Goal: Information Seeking & Learning: Understand process/instructions

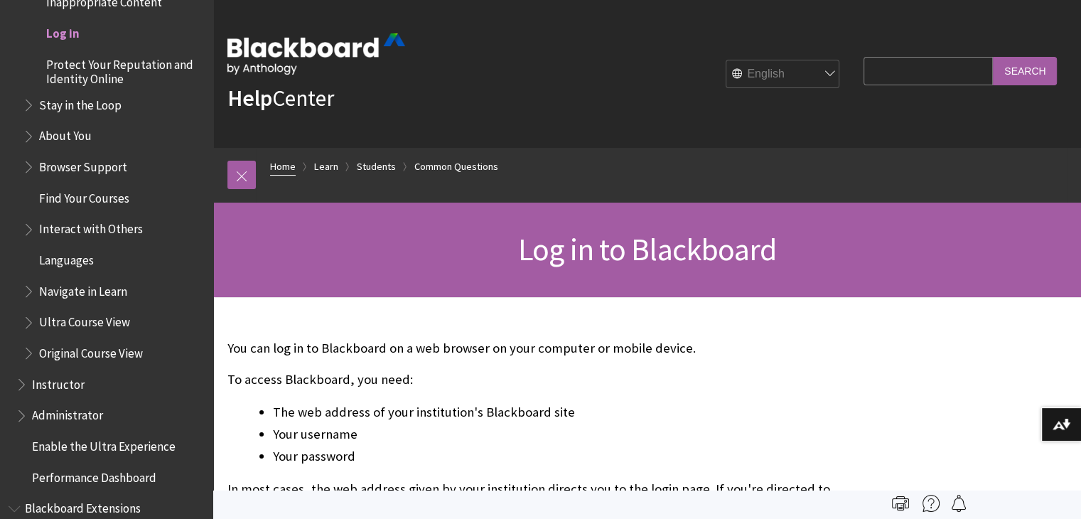
click at [284, 168] on link "Home" at bounding box center [283, 167] width 26 height 18
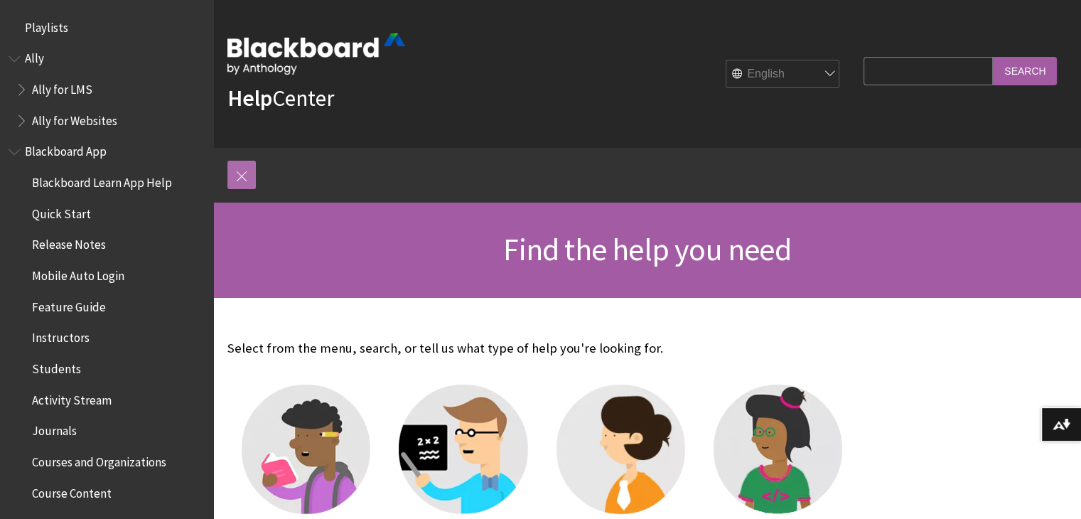
click at [240, 178] on link at bounding box center [241, 175] width 28 height 28
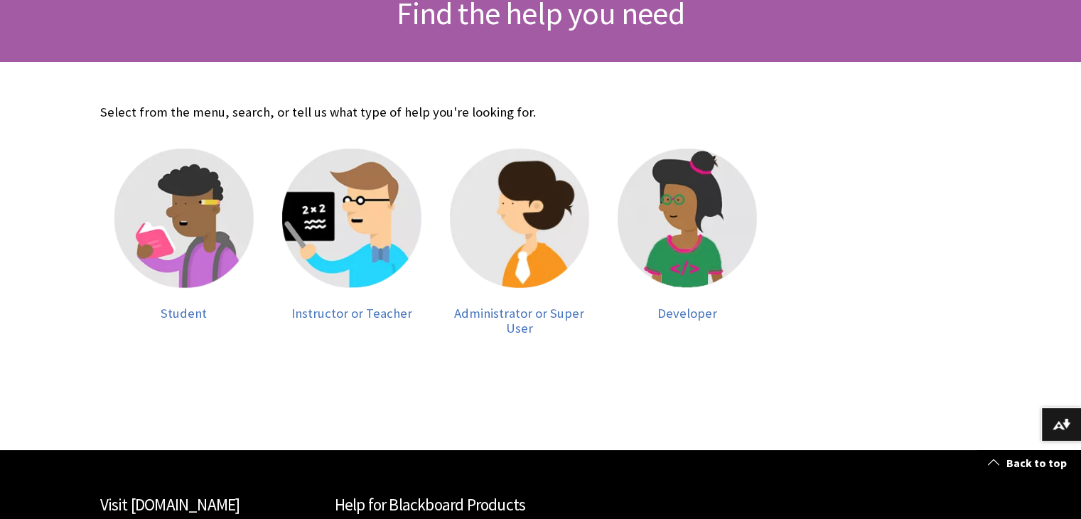
scroll to position [235, 0]
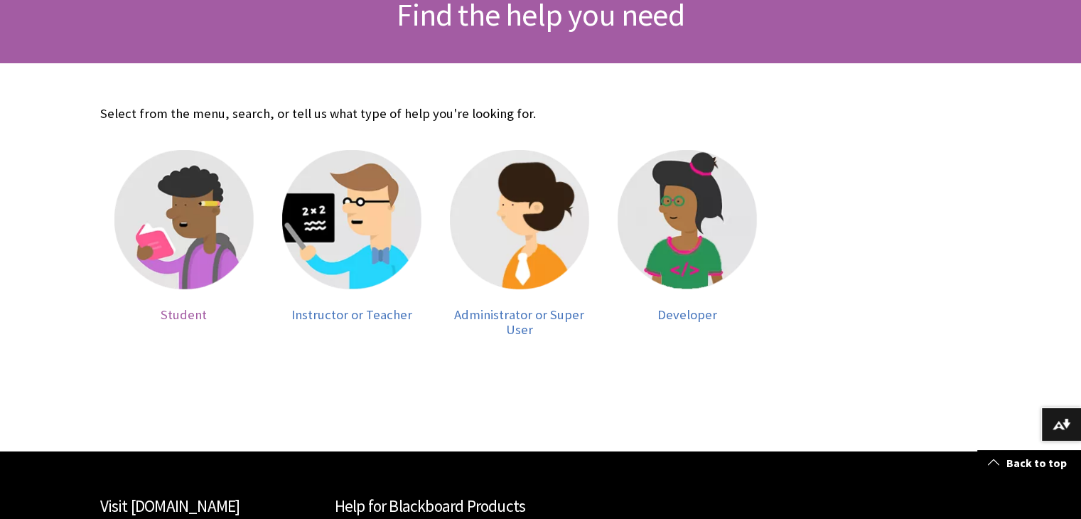
click at [199, 243] on img at bounding box center [183, 219] width 139 height 139
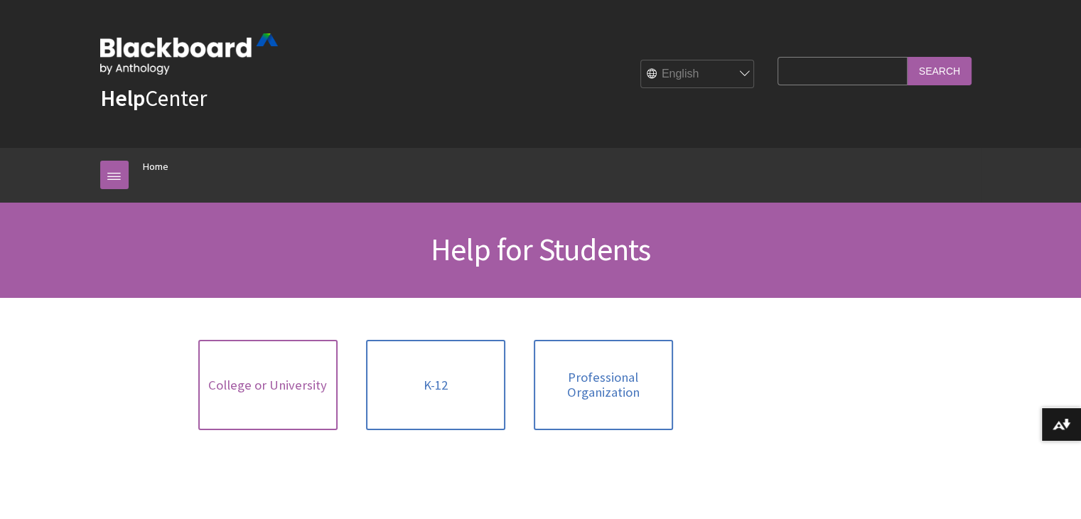
click at [247, 379] on span "College or University" at bounding box center [267, 385] width 119 height 16
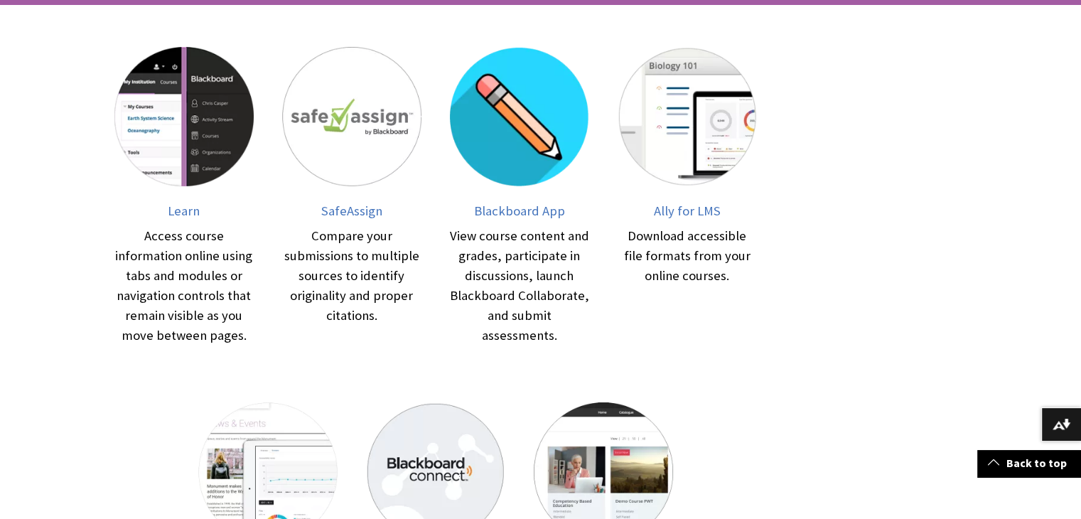
scroll to position [296, 0]
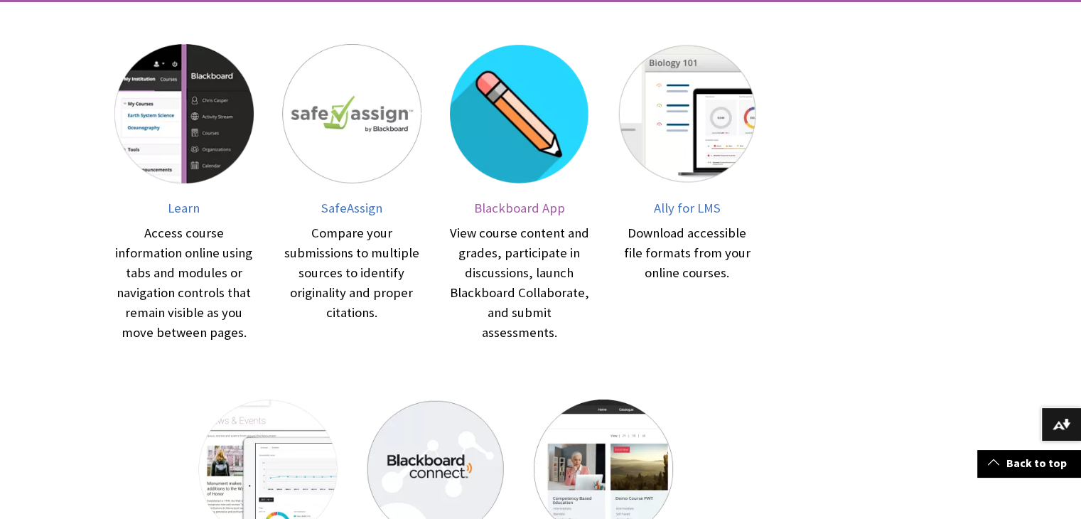
click at [488, 149] on img at bounding box center [519, 113] width 139 height 139
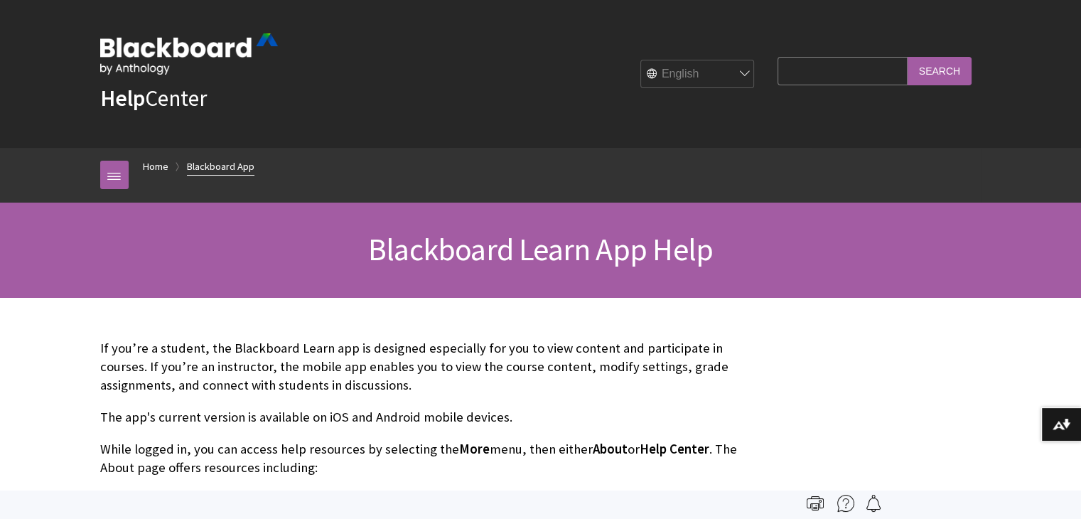
click at [221, 165] on link "Blackboard App" at bounding box center [221, 167] width 68 height 18
click at [146, 169] on link "Home" at bounding box center [156, 167] width 26 height 18
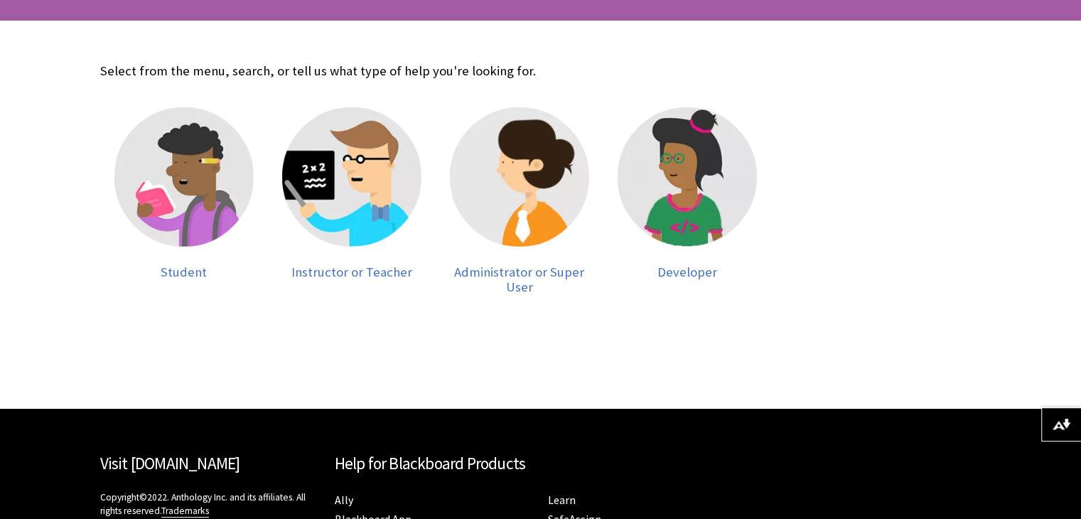
scroll to position [281, 0]
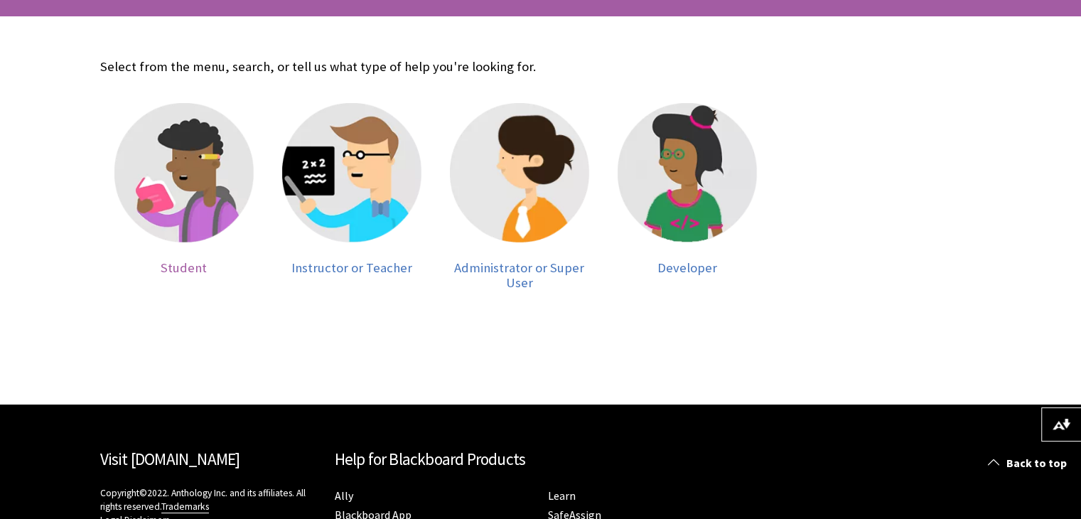
click at [179, 195] on img at bounding box center [183, 172] width 139 height 139
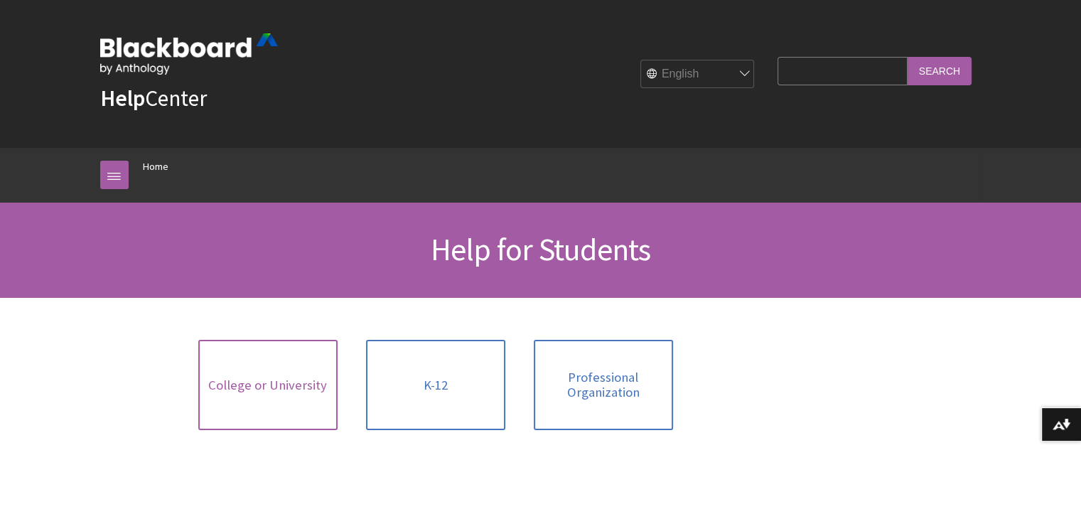
click at [277, 370] on link "College or University" at bounding box center [267, 385] width 139 height 90
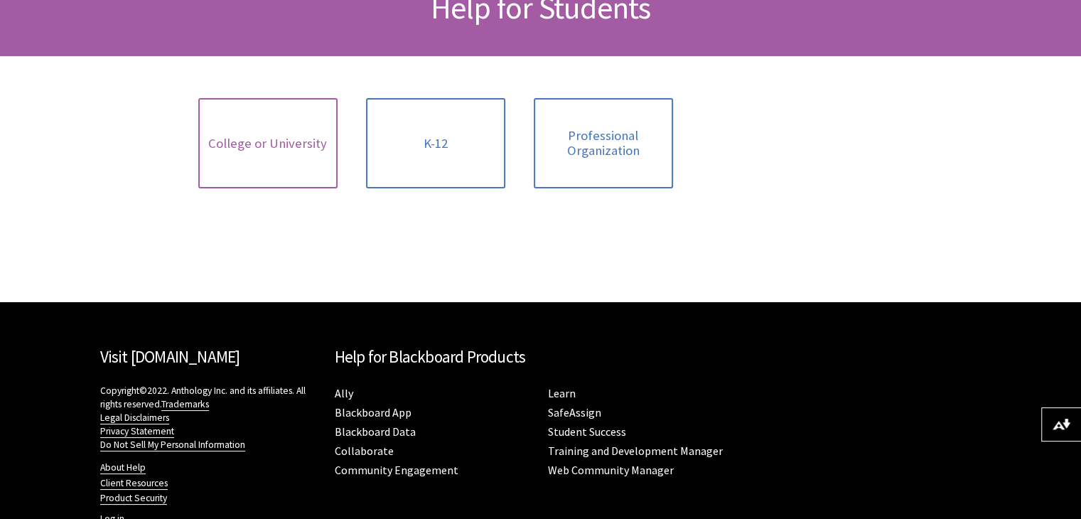
scroll to position [285, 0]
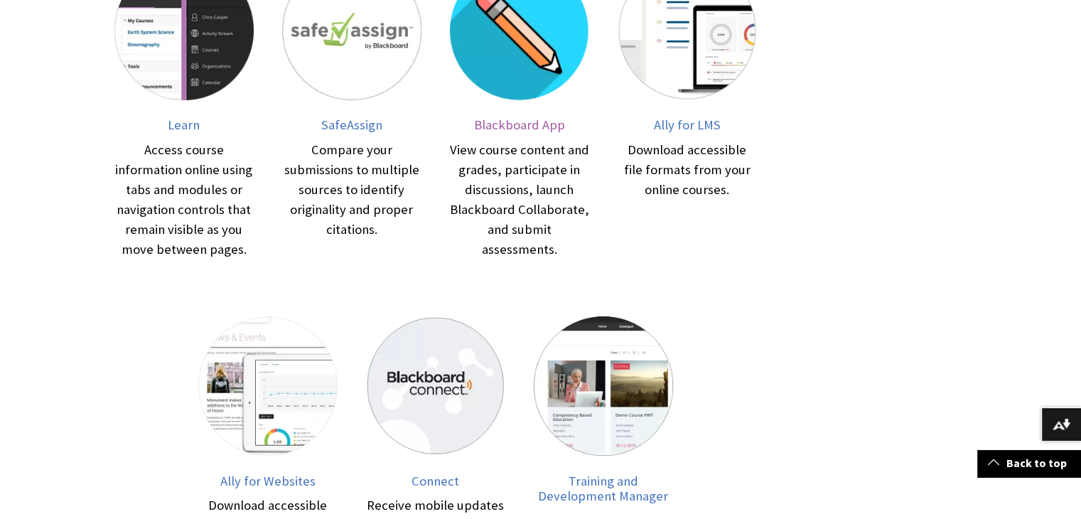
scroll to position [376, 0]
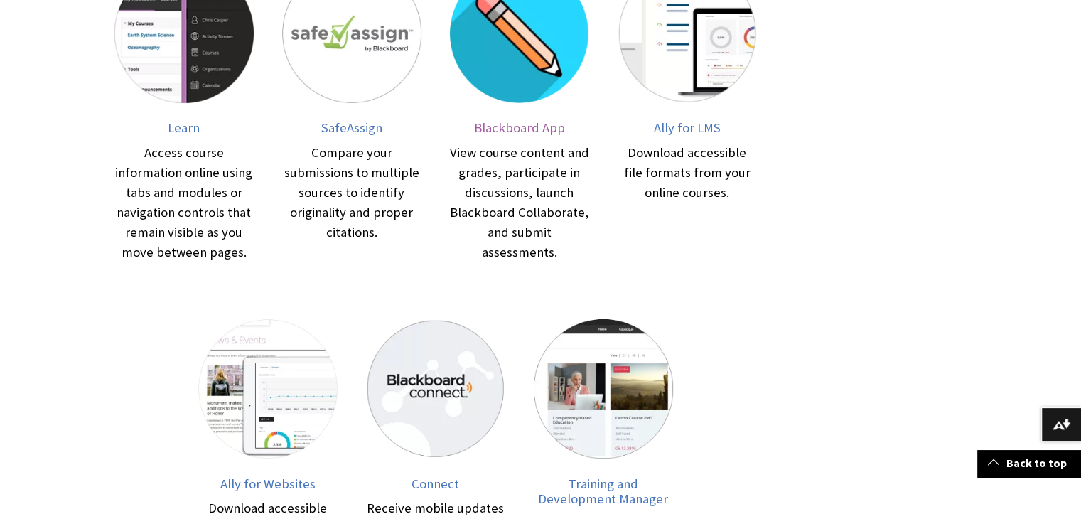
click at [514, 136] on link "Blackboard App View course content and grades, participate in discussions, laun…" at bounding box center [519, 113] width 139 height 299
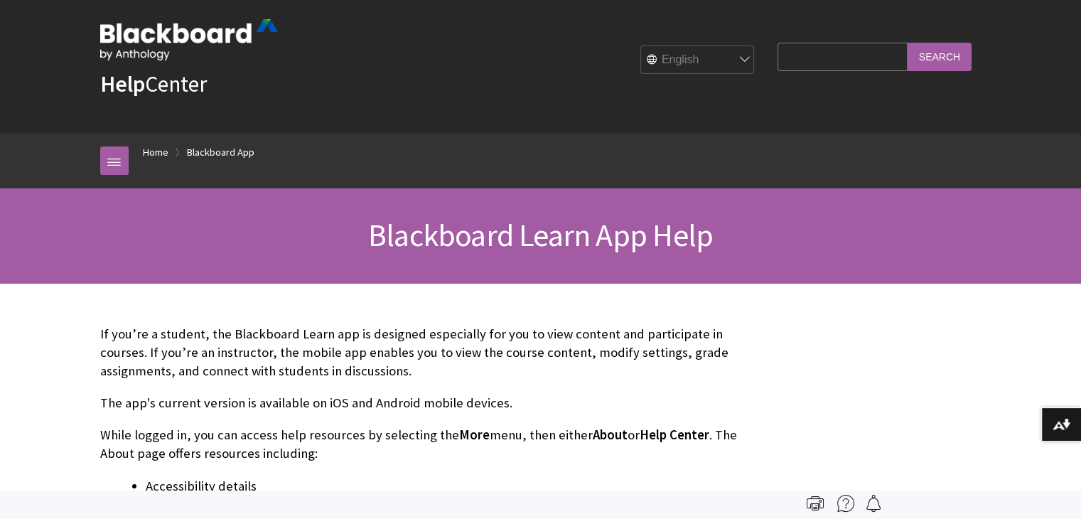
scroll to position [14, 0]
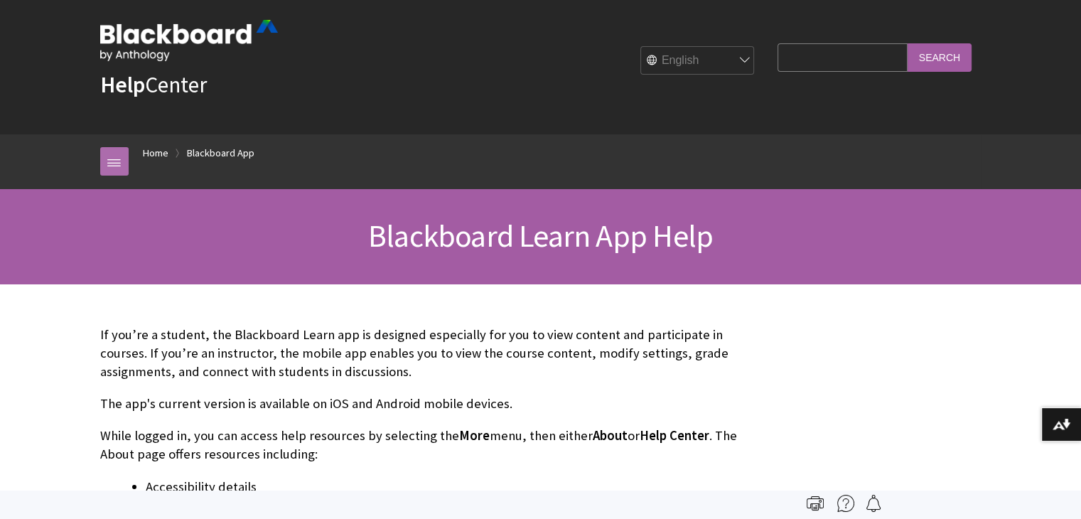
click at [117, 166] on link at bounding box center [114, 161] width 28 height 28
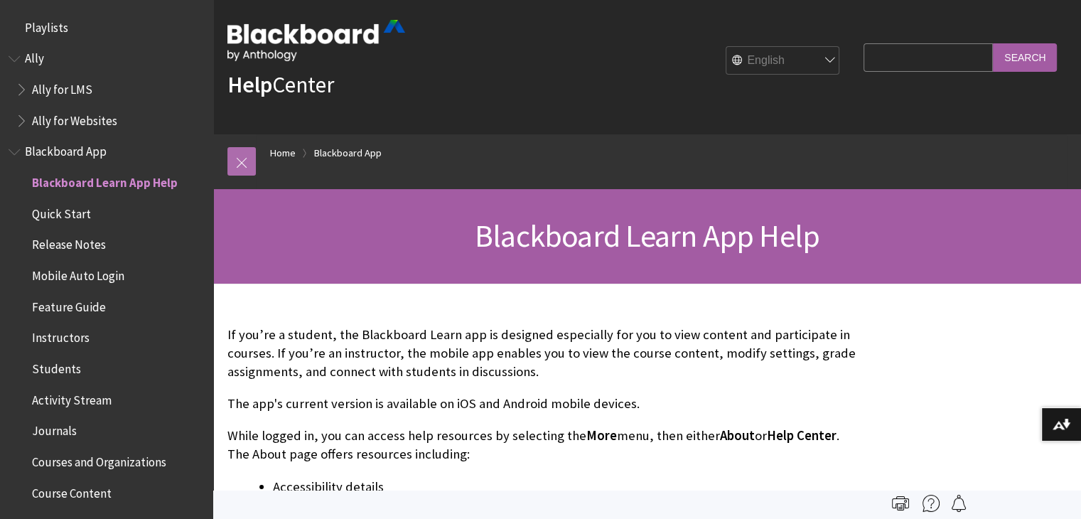
scroll to position [0, 0]
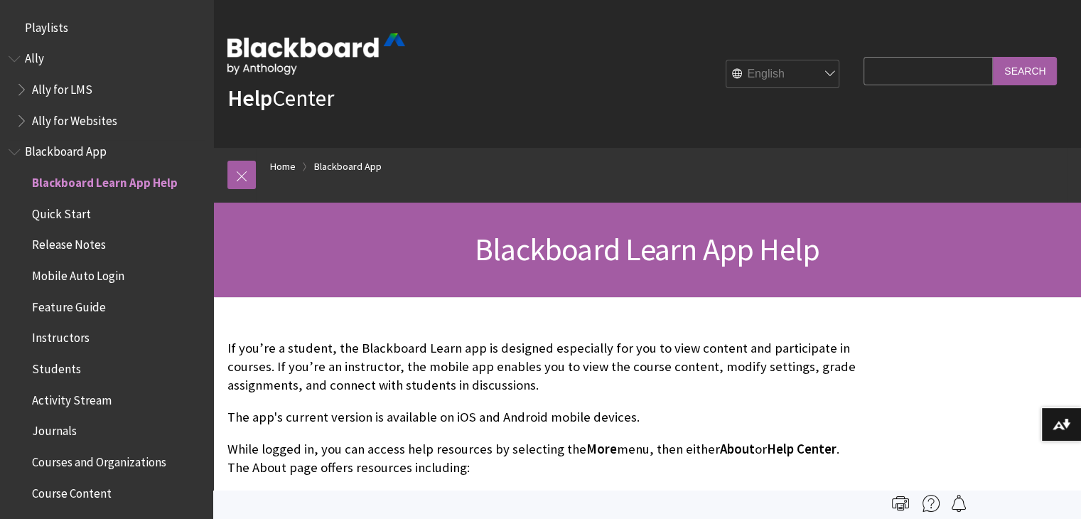
click at [80, 280] on span "Mobile Auto Login" at bounding box center [78, 273] width 92 height 19
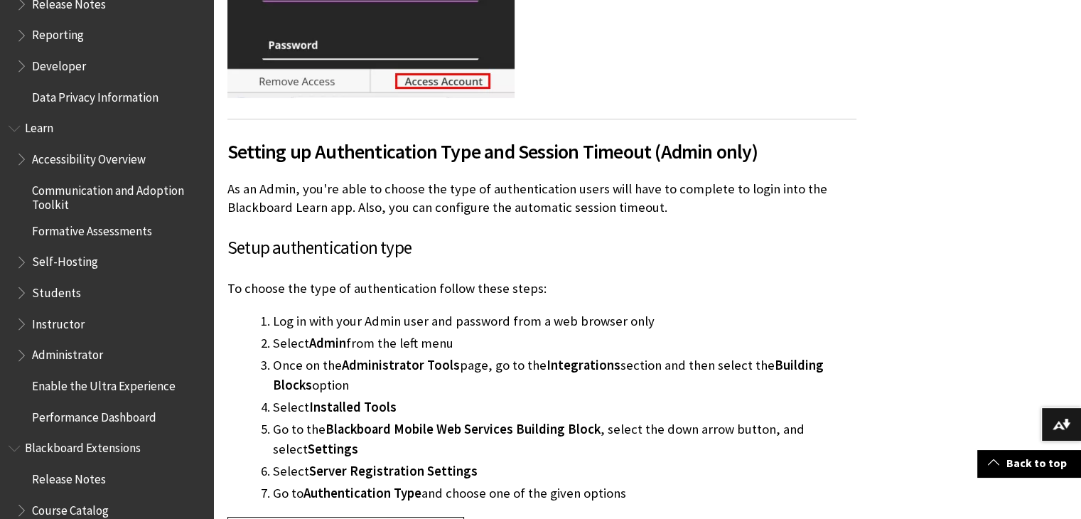
scroll to position [1122, 0]
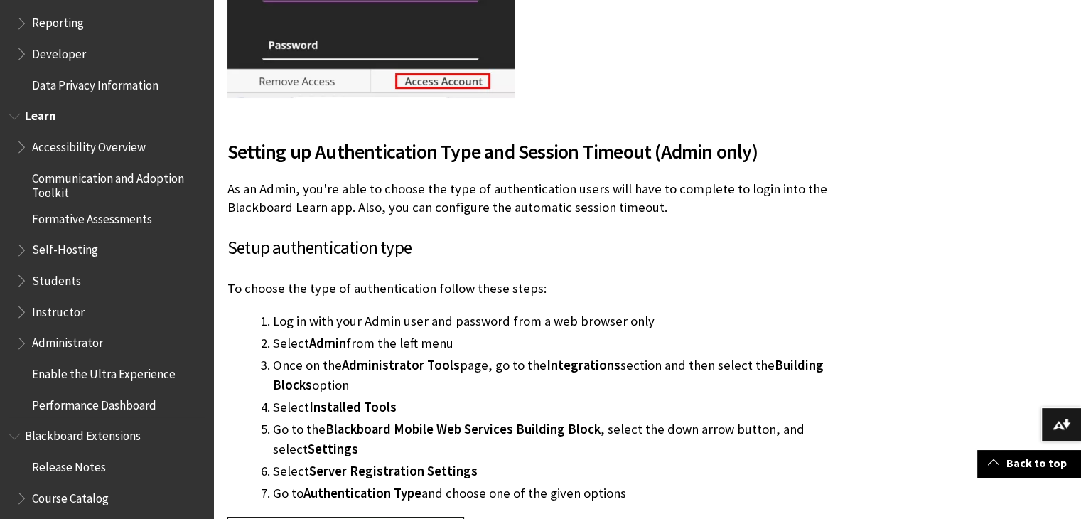
click at [21, 281] on span "Book outline for Blackboard Learn Help" at bounding box center [23, 278] width 15 height 18
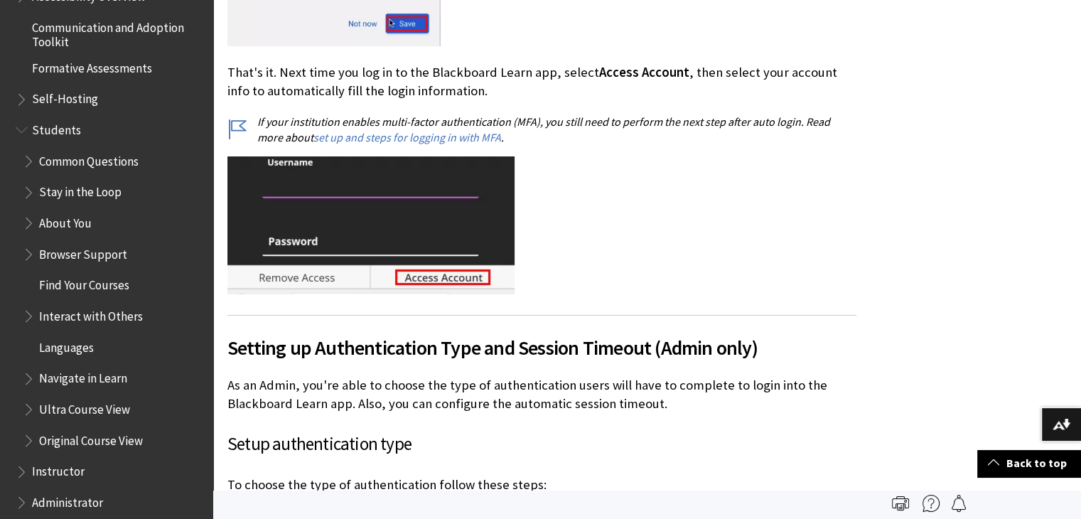
scroll to position [1770, 0]
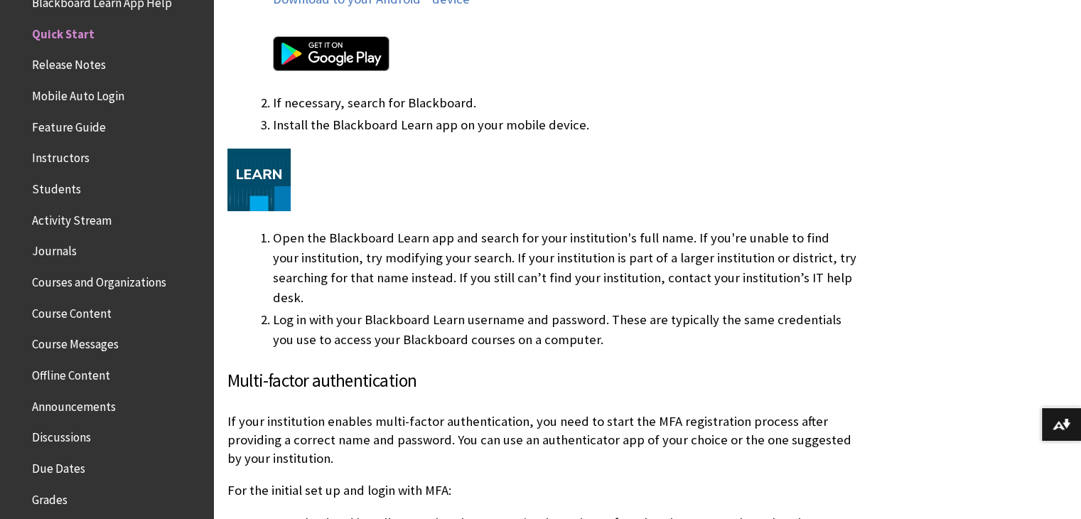
scroll to position [1023, 0]
